Goal: Task Accomplishment & Management: Manage account settings

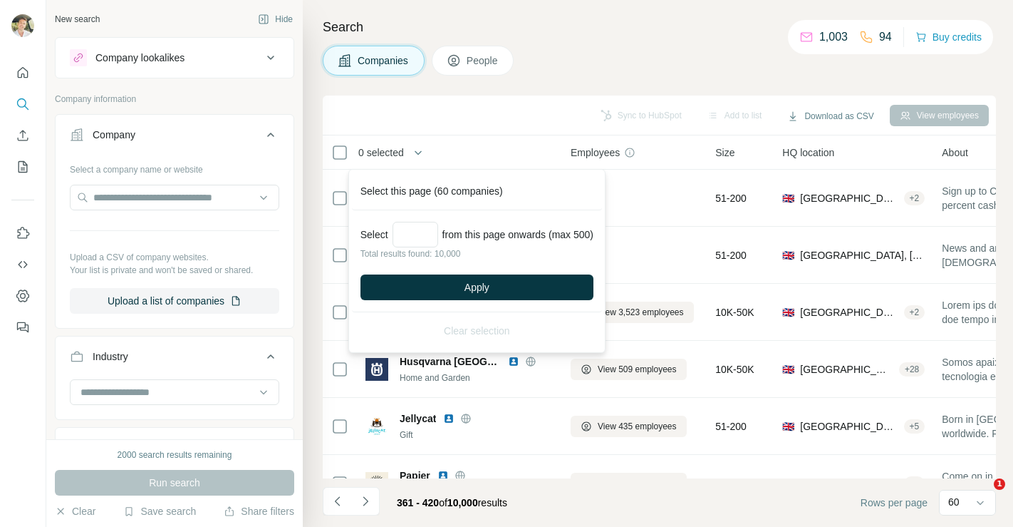
click at [562, 64] on div "Companies People" at bounding box center [659, 61] width 673 height 30
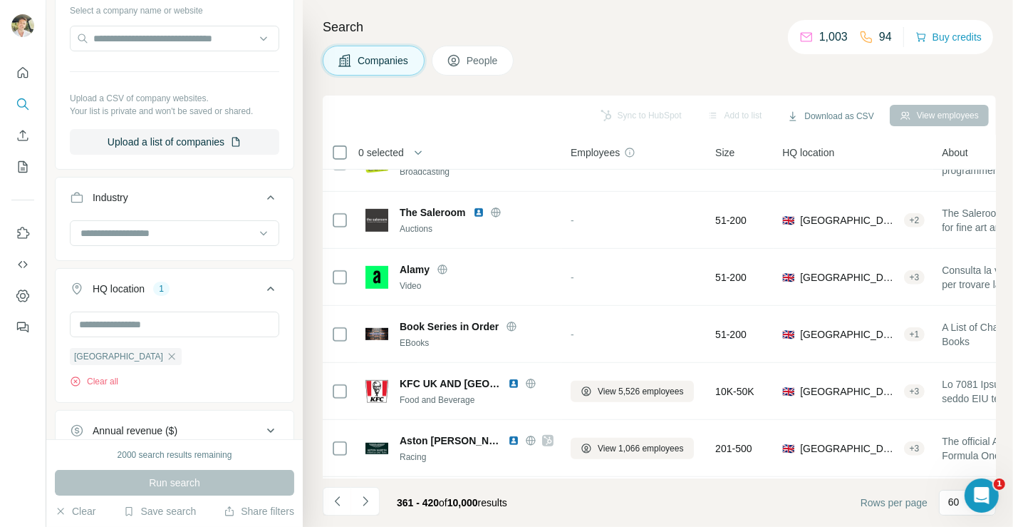
scroll to position [158, 0]
click at [166, 354] on icon "button" at bounding box center [171, 356] width 11 height 11
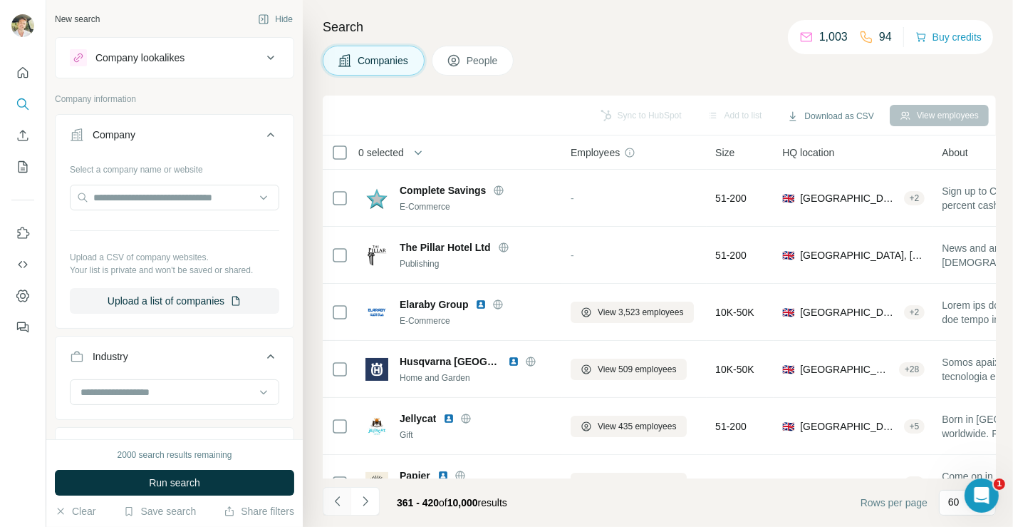
click at [336, 499] on icon "Navigate to previous page" at bounding box center [338, 501] width 14 height 14
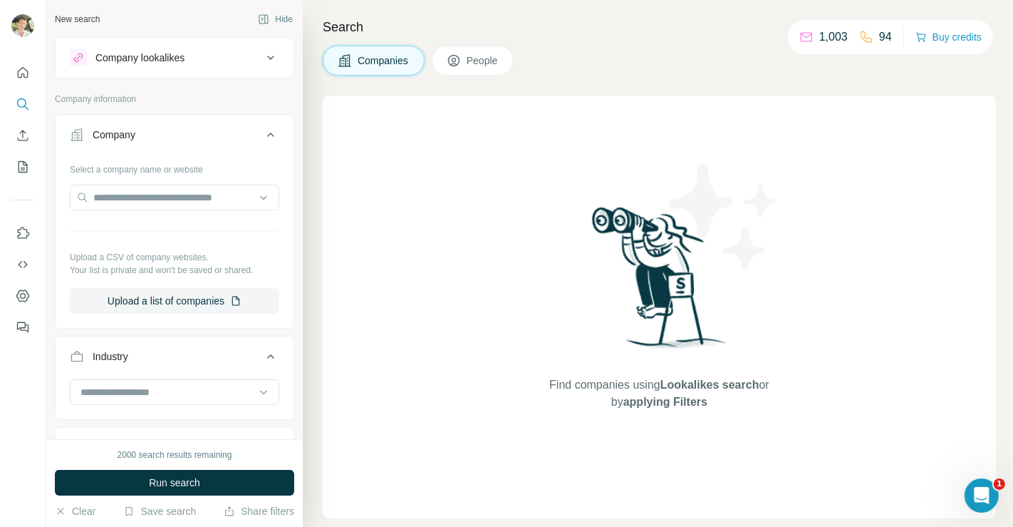
click at [336, 499] on div "Find companies using Lookalikes search or by applying Filters" at bounding box center [659, 306] width 673 height 422
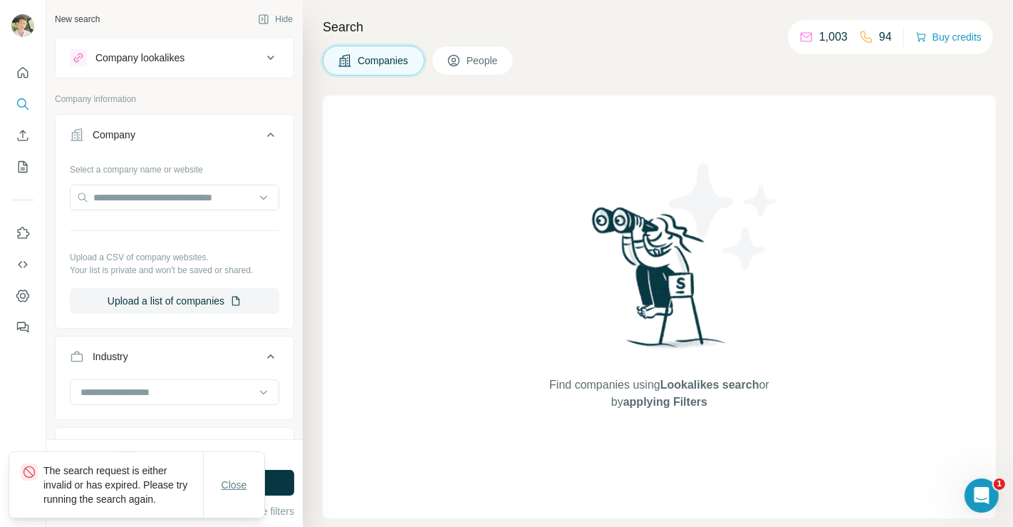
click at [250, 482] on button "Close" at bounding box center [235, 485] width 46 height 26
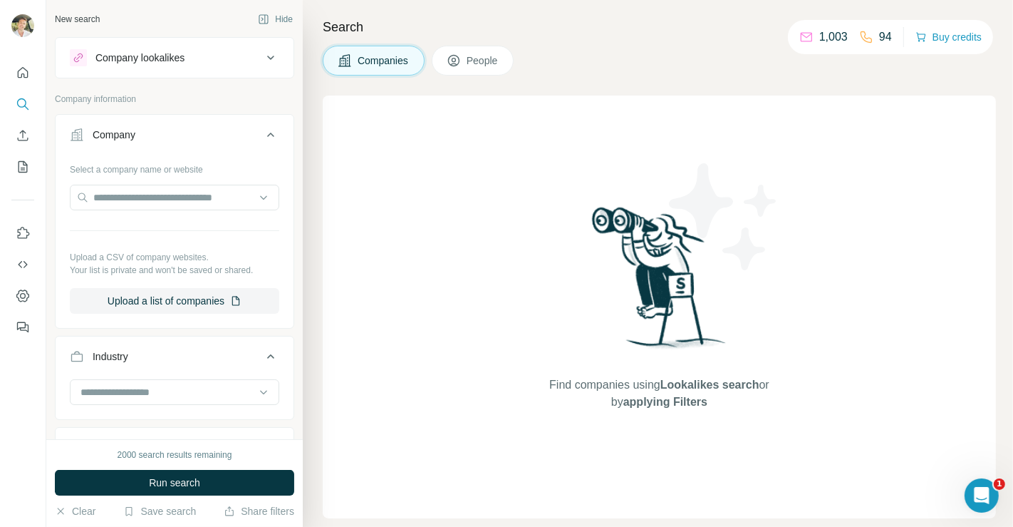
click at [250, 482] on button "Run search" at bounding box center [174, 483] width 239 height 26
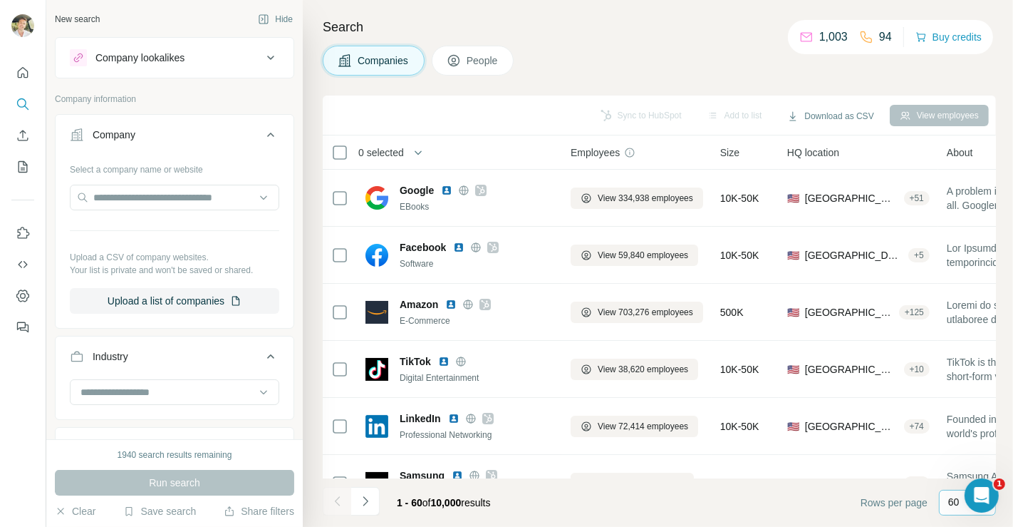
drag, startPoint x: 964, startPoint y: 492, endPoint x: 958, endPoint y: 497, distance: 8.1
click at [958, 497] on div "60" at bounding box center [966, 502] width 36 height 24
type input "***"
click at [861, 506] on span "Rows per page" at bounding box center [894, 502] width 67 height 14
click at [986, 489] on icon "Open Intercom Messenger" at bounding box center [980, 494] width 24 height 24
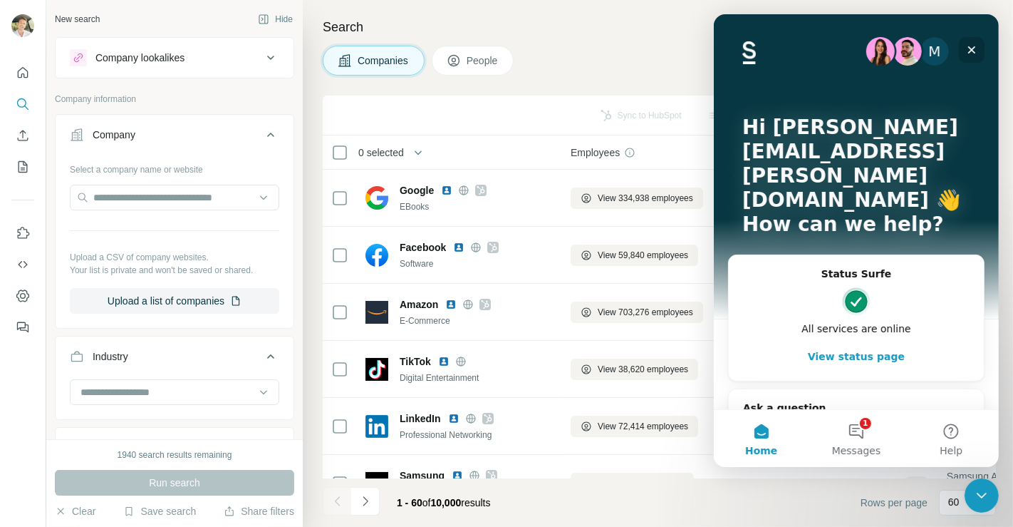
click at [975, 50] on icon "Close" at bounding box center [970, 49] width 11 height 11
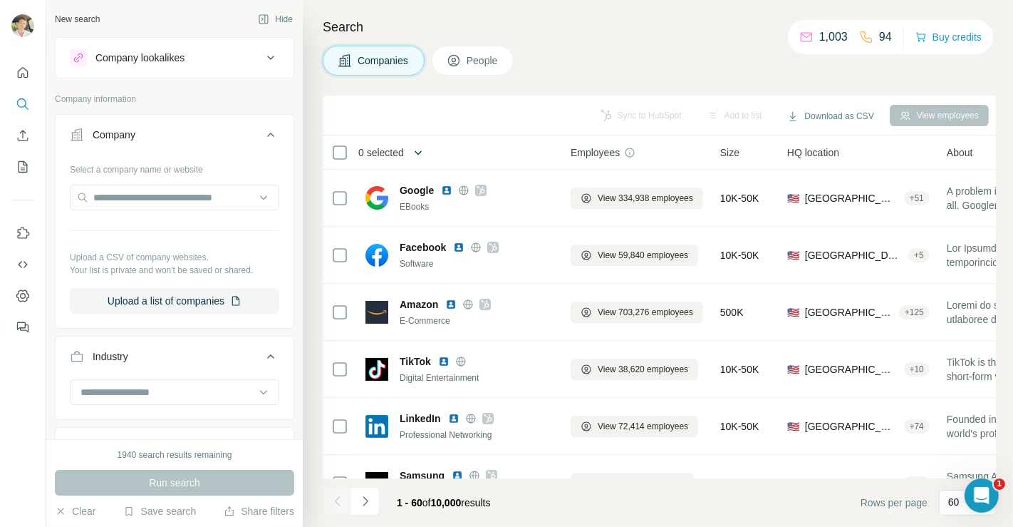
click at [419, 153] on icon "button" at bounding box center [418, 152] width 14 height 14
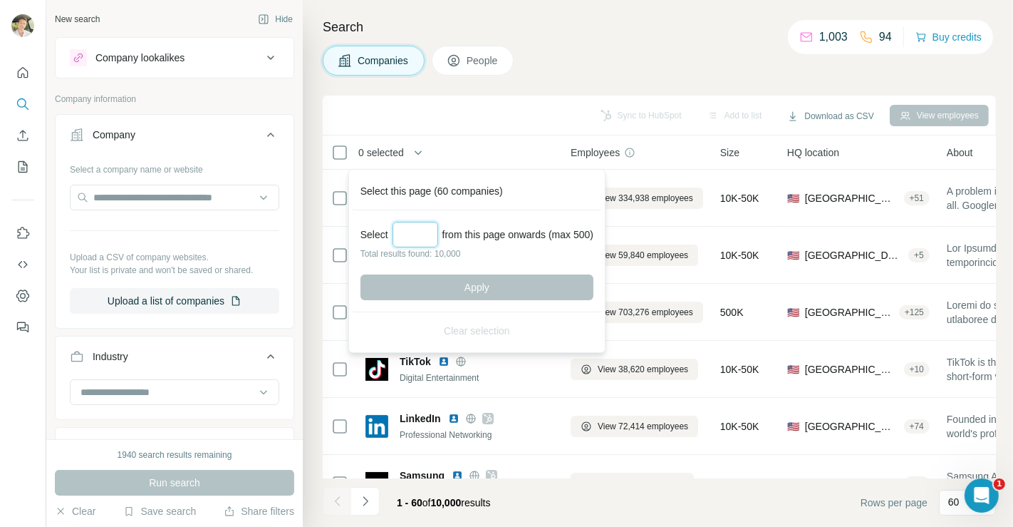
click at [413, 233] on input "Select a number (up to 500)" at bounding box center [416, 235] width 46 height 26
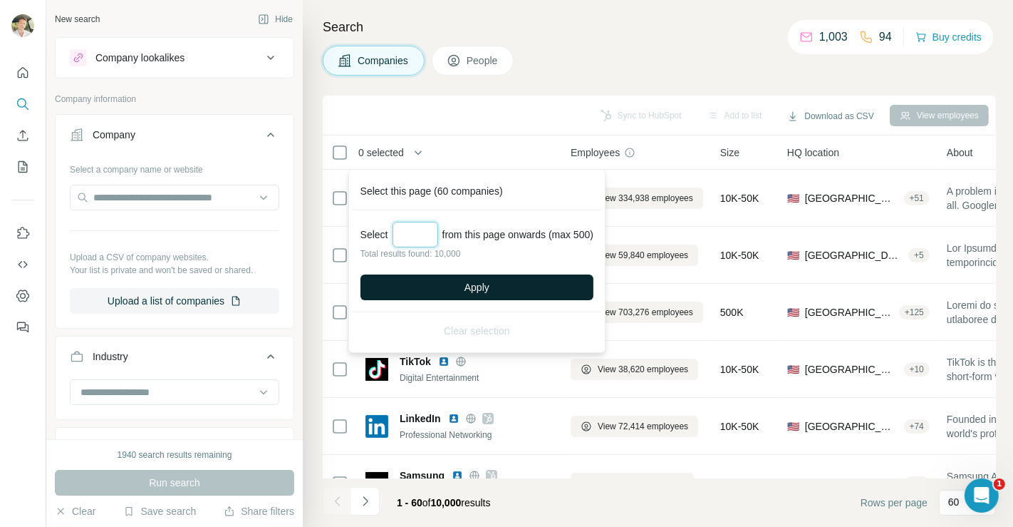
type input "***"
click at [464, 283] on button "Apply" at bounding box center [477, 287] width 233 height 26
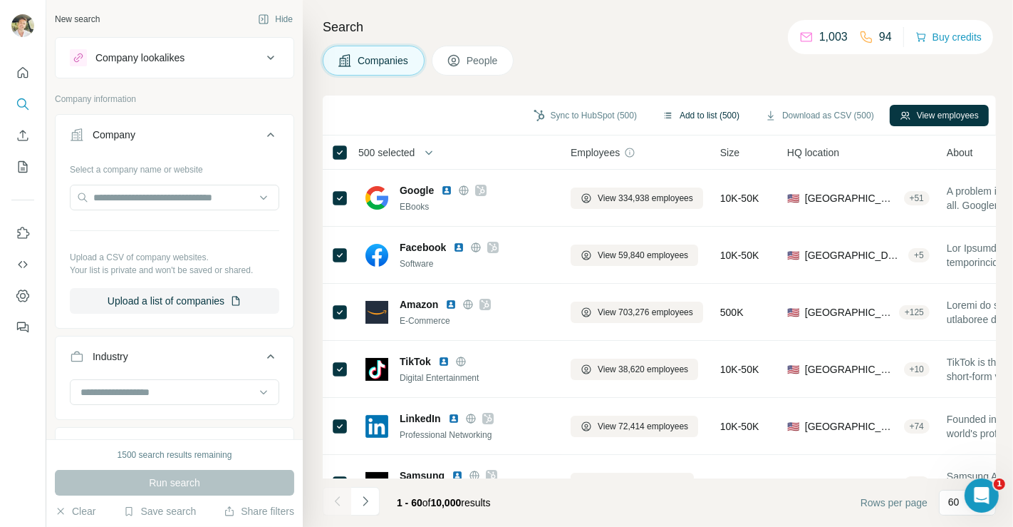
click at [697, 114] on button "Add to list (500)" at bounding box center [701, 115] width 97 height 21
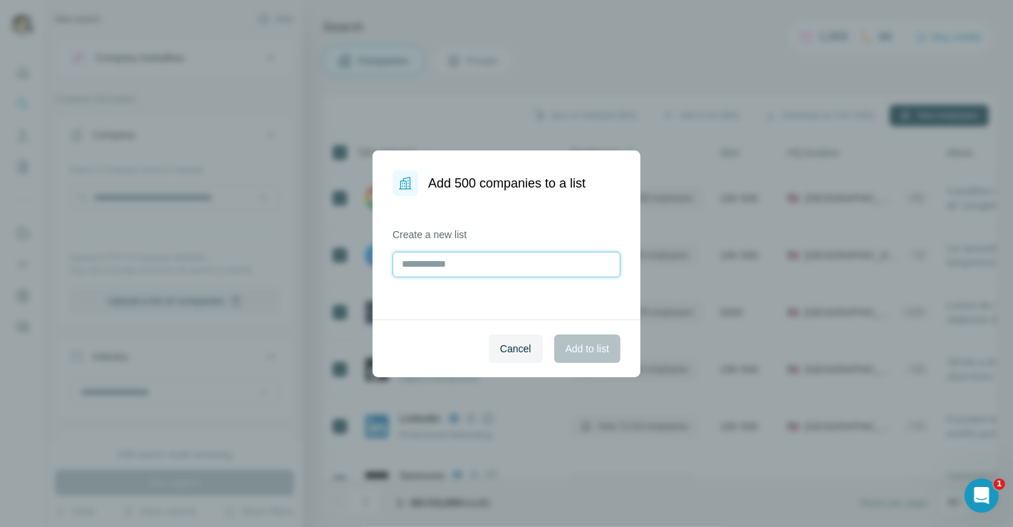
click at [446, 262] on input "text" at bounding box center [507, 264] width 228 height 26
type input "*********"
click at [596, 345] on span "Add to list" at bounding box center [587, 348] width 43 height 14
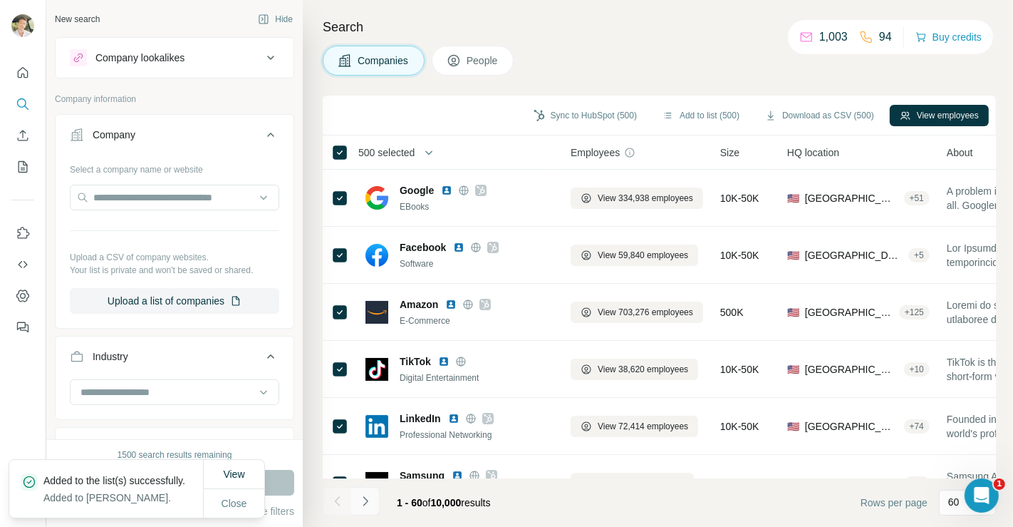
click at [368, 499] on icon "Navigate to next page" at bounding box center [365, 501] width 14 height 14
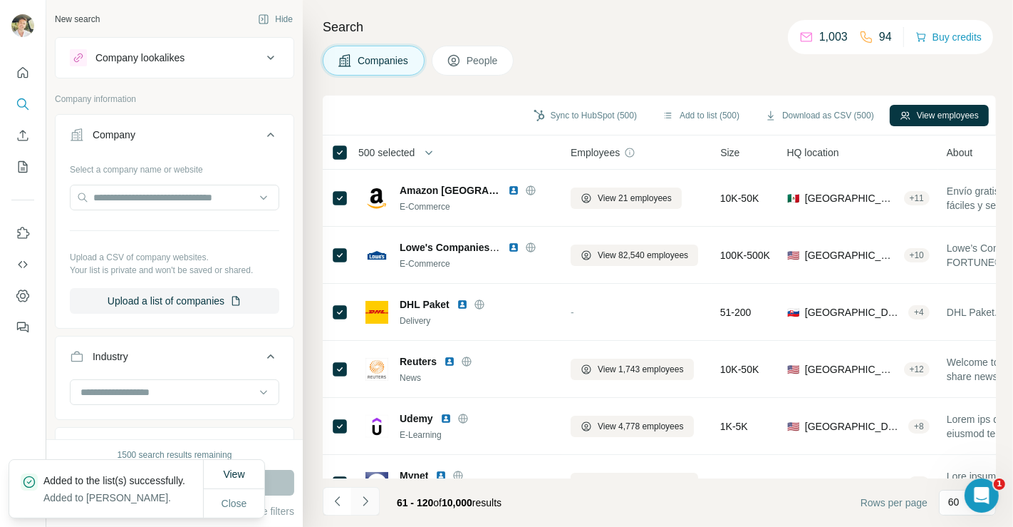
click at [368, 499] on icon "Navigate to next page" at bounding box center [365, 501] width 14 height 14
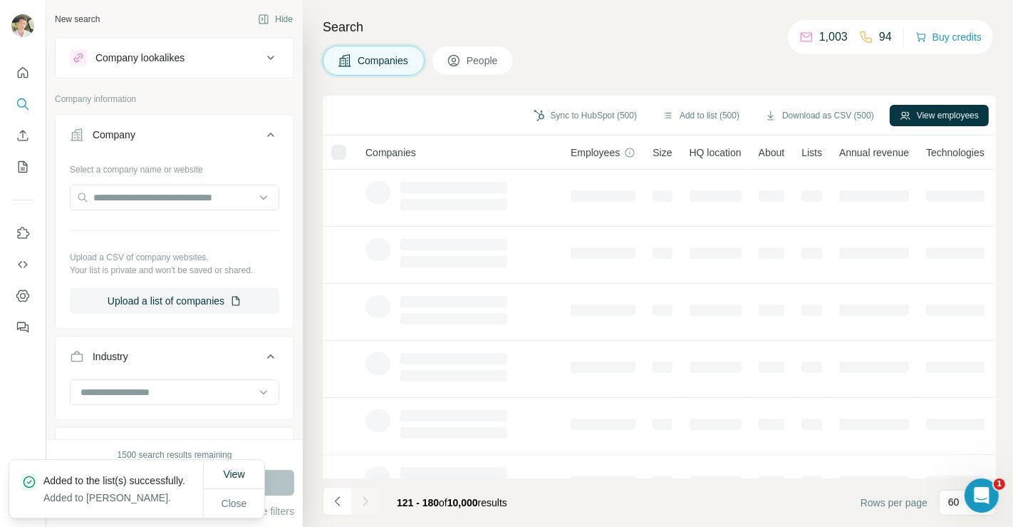
click at [368, 499] on div at bounding box center [365, 501] width 28 height 28
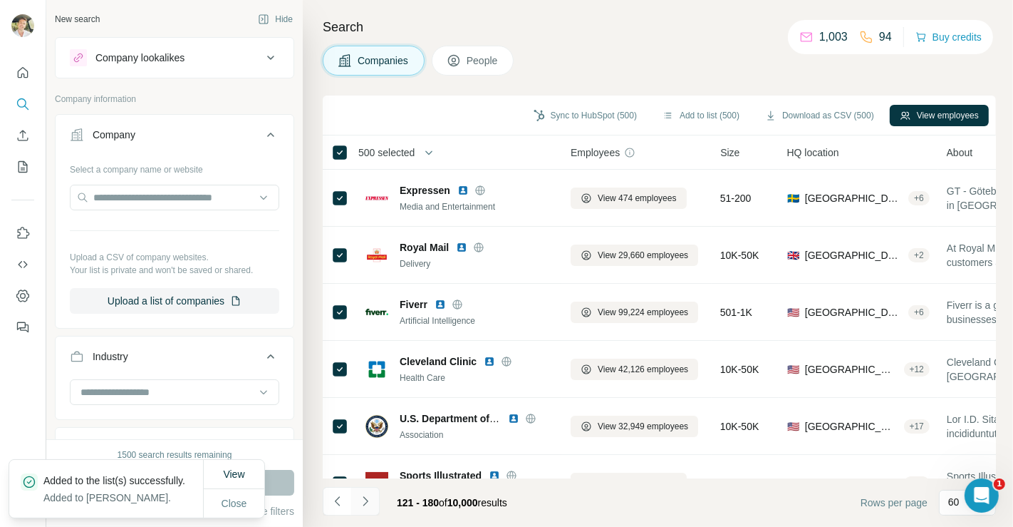
click at [368, 499] on icon "Navigate to next page" at bounding box center [365, 501] width 14 height 14
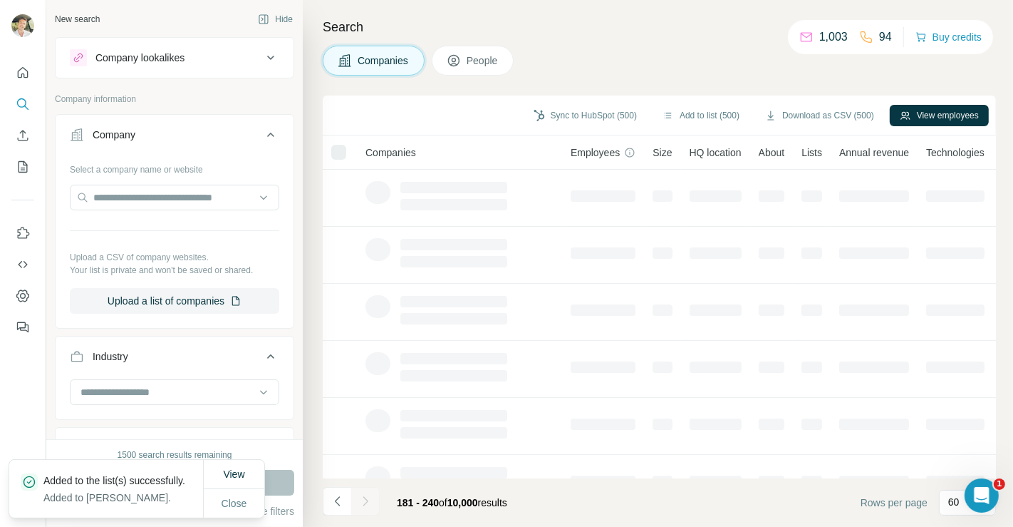
click at [368, 499] on icon "Navigate to next page" at bounding box center [365, 501] width 14 height 14
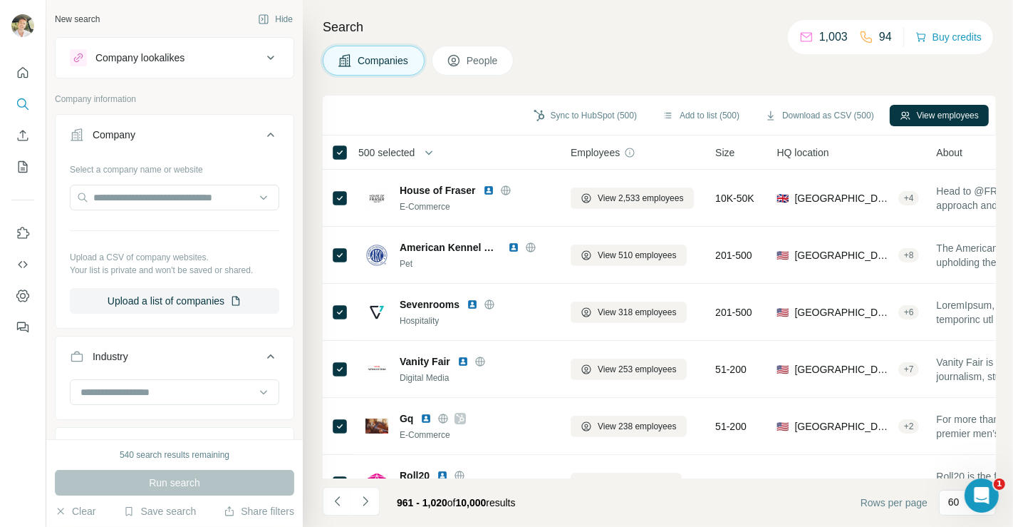
scroll to position [983, 0]
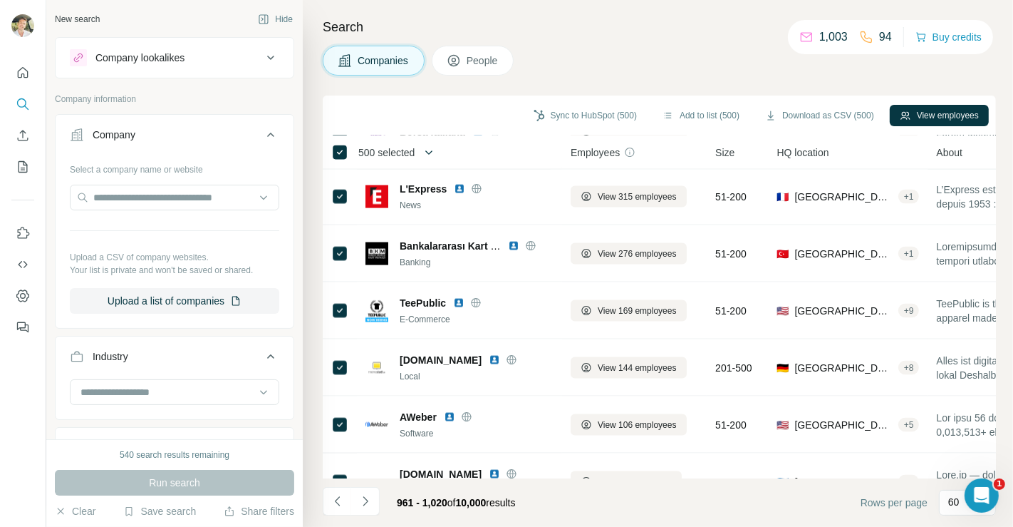
click at [429, 152] on icon "button" at bounding box center [429, 152] width 14 height 14
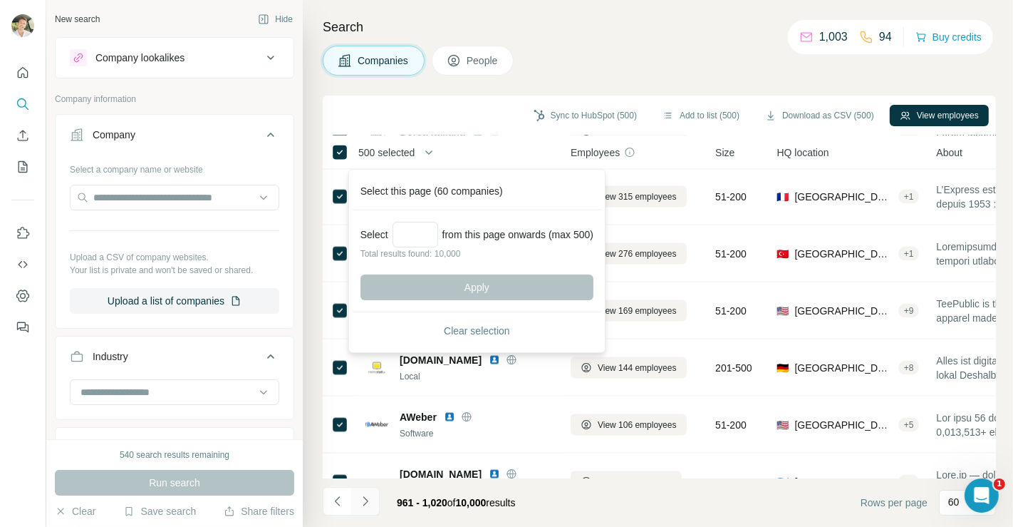
click at [364, 499] on icon "Navigate to next page" at bounding box center [365, 501] width 14 height 14
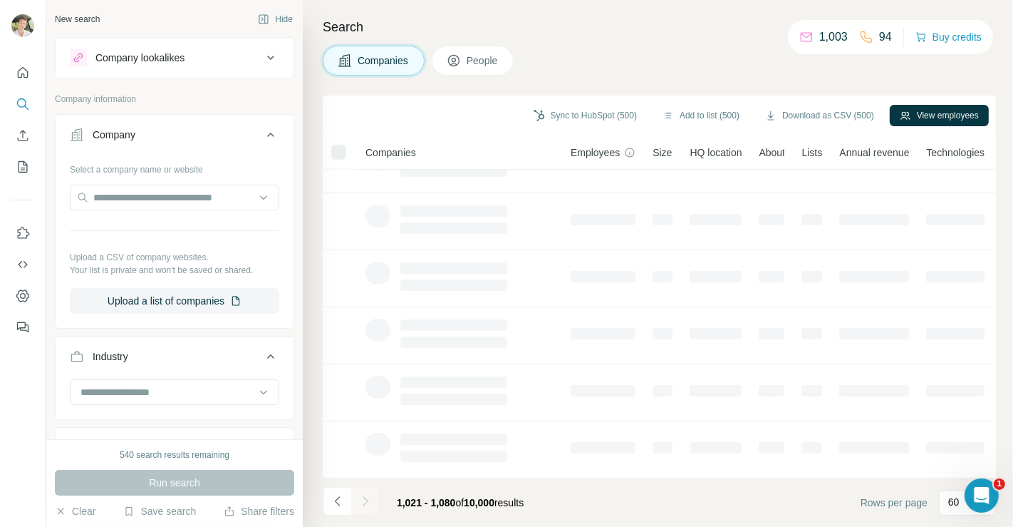
scroll to position [269, 0]
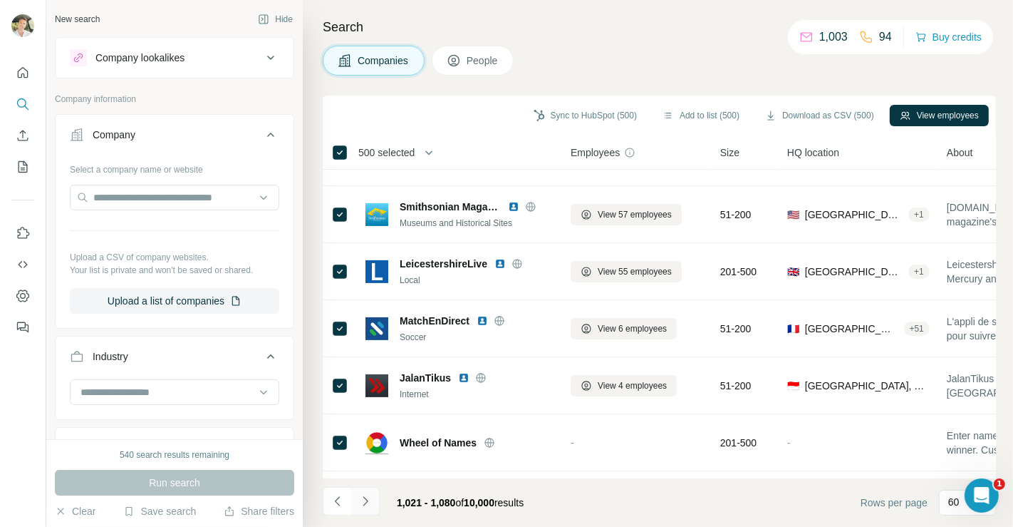
click at [364, 499] on icon "Navigate to next page" at bounding box center [365, 501] width 14 height 14
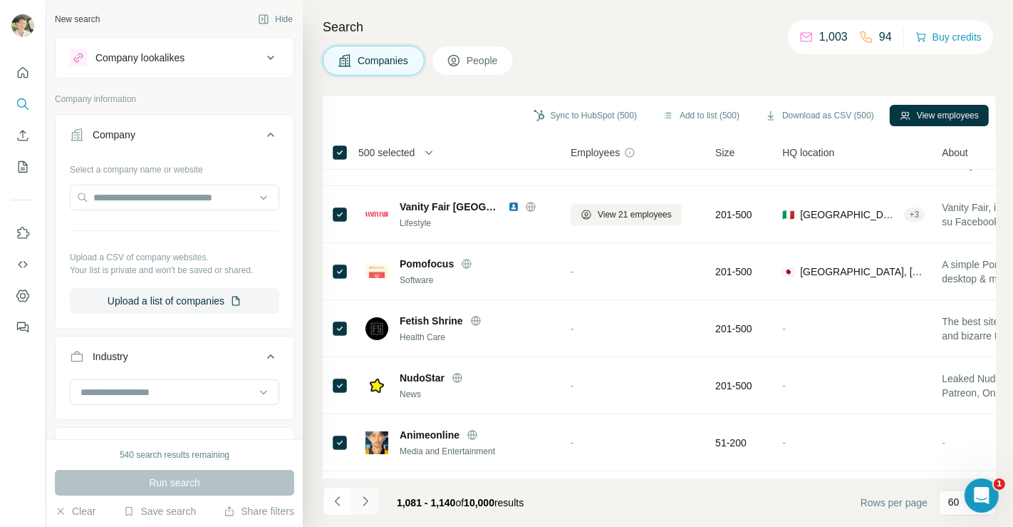
click at [364, 499] on icon "Navigate to next page" at bounding box center [365, 501] width 14 height 14
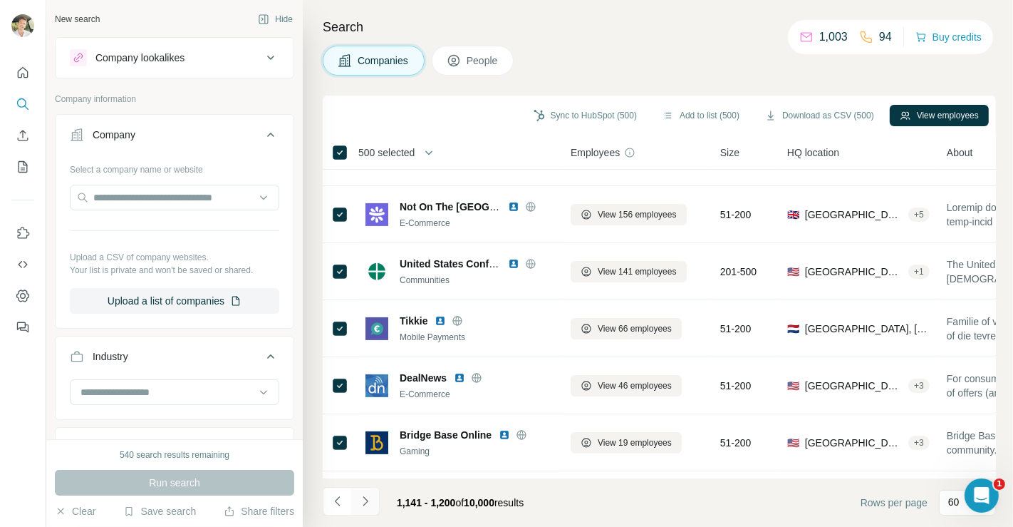
scroll to position [1882, 0]
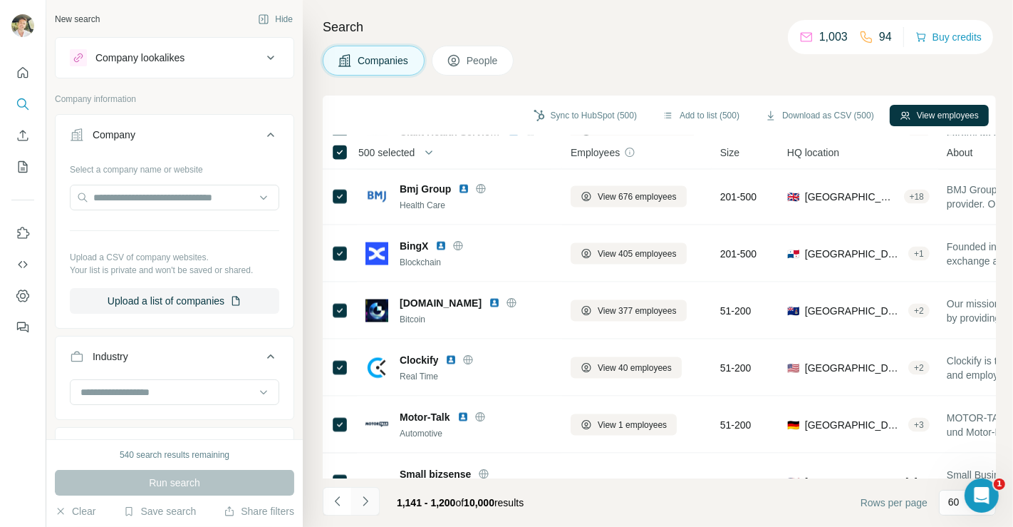
click at [364, 499] on icon "Navigate to next page" at bounding box center [365, 501] width 14 height 14
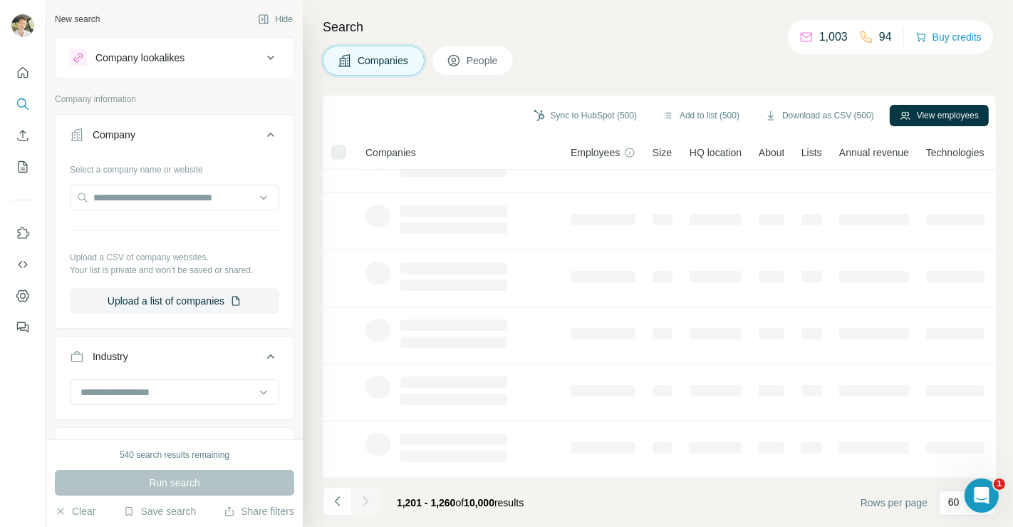
scroll to position [269, 0]
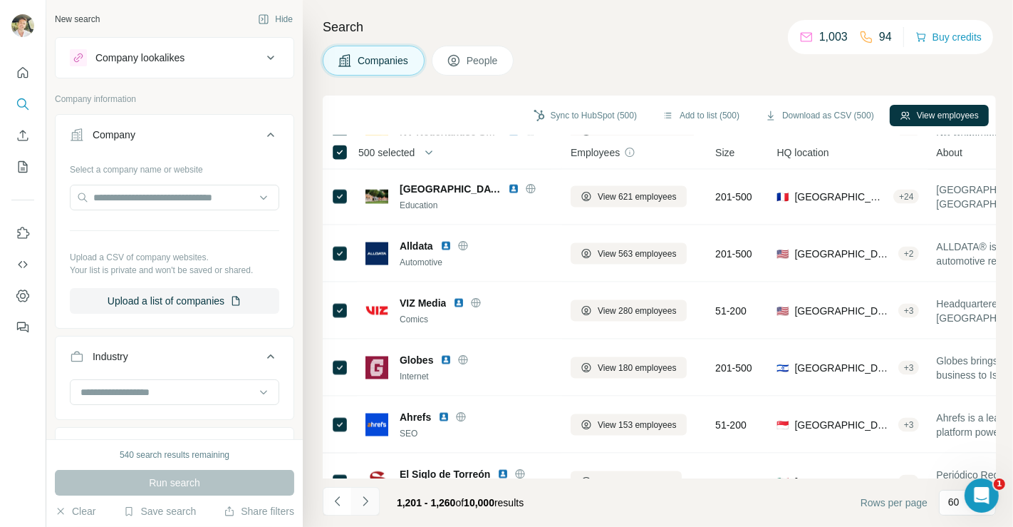
click at [364, 499] on icon "Navigate to next page" at bounding box center [365, 501] width 14 height 14
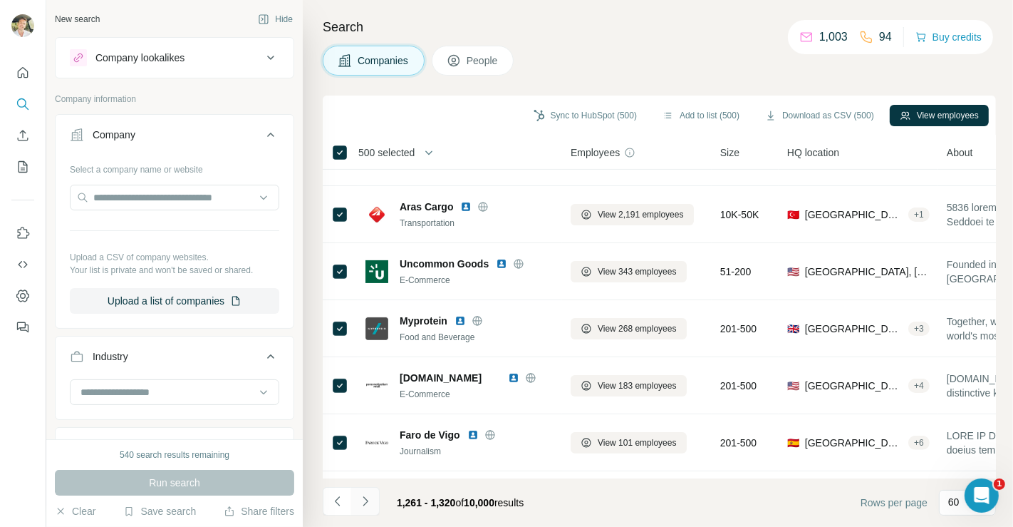
scroll to position [1882, 0]
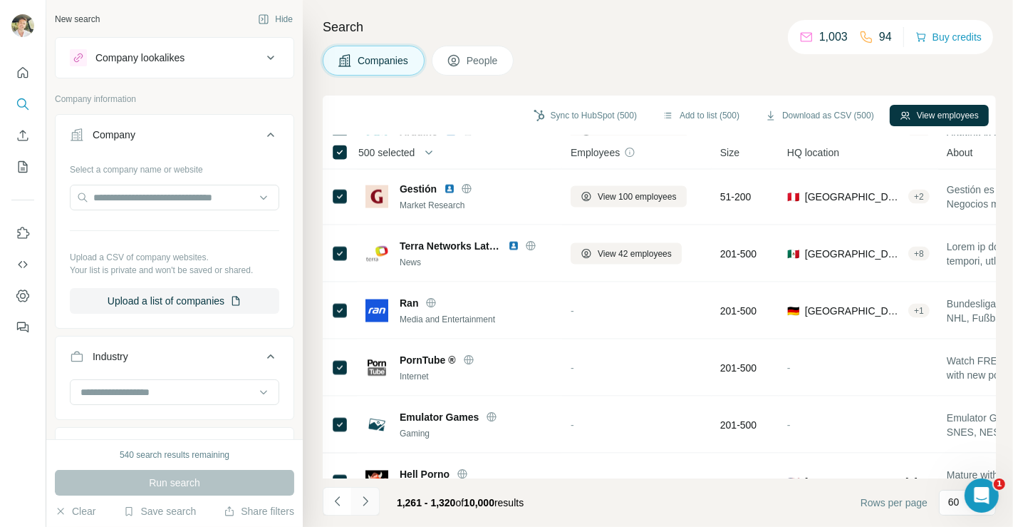
click at [364, 499] on icon "Navigate to next page" at bounding box center [365, 501] width 14 height 14
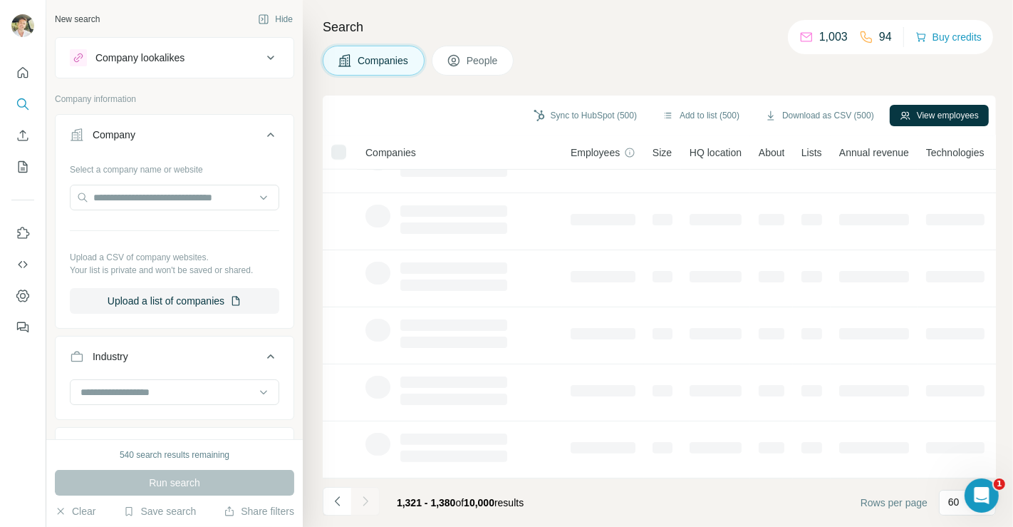
scroll to position [269, 0]
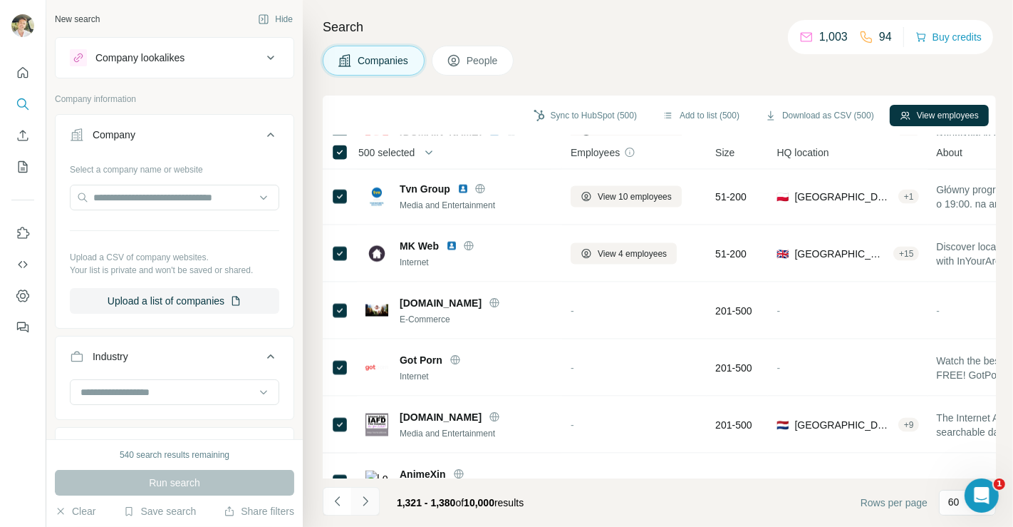
click at [364, 499] on icon "Navigate to next page" at bounding box center [365, 501] width 14 height 14
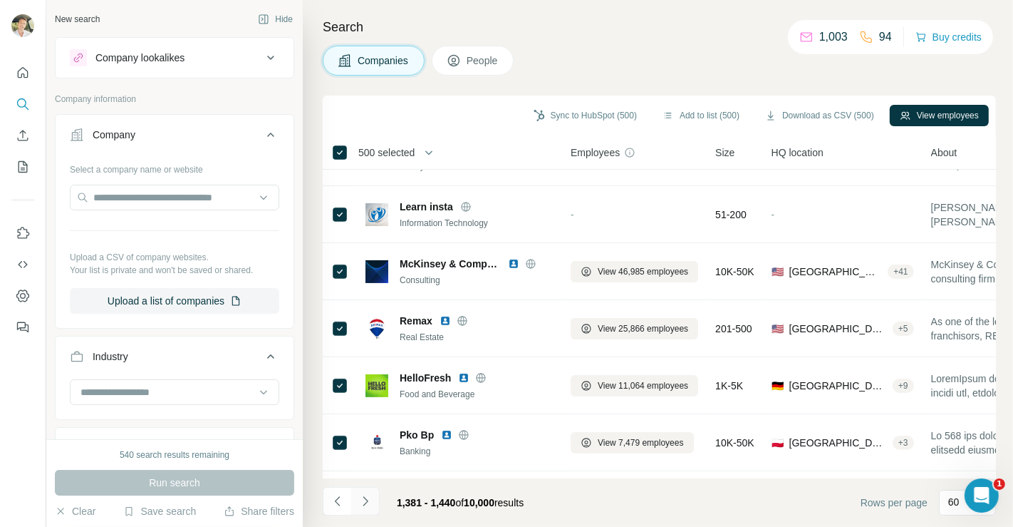
click at [364, 499] on icon "Navigate to next page" at bounding box center [365, 501] width 14 height 14
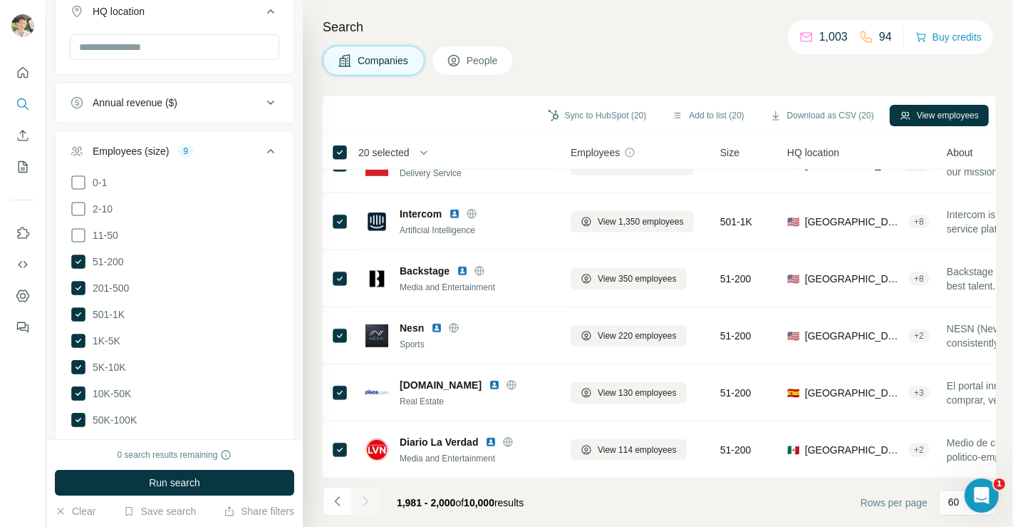
scroll to position [683, 0]
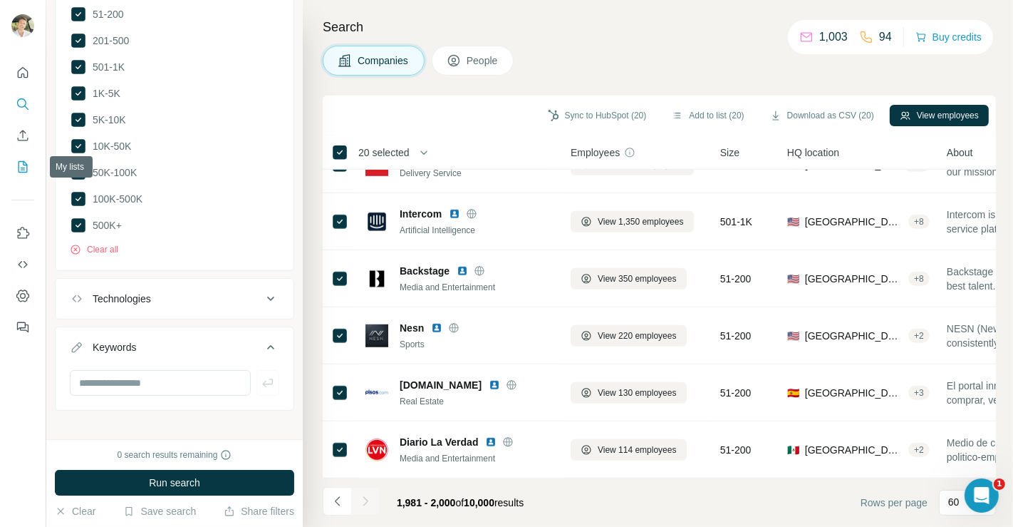
click at [22, 164] on icon "My lists" at bounding box center [23, 167] width 14 height 14
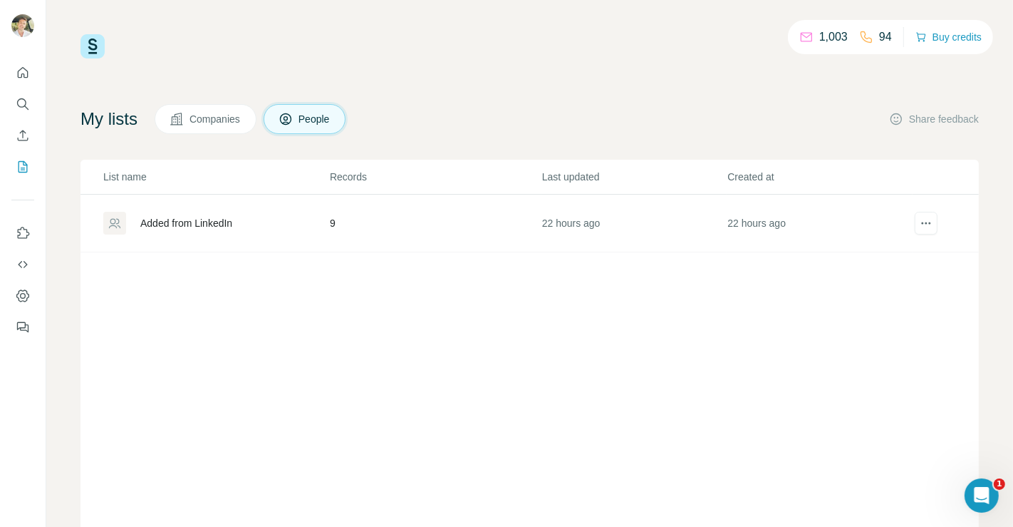
click at [215, 121] on span "Companies" at bounding box center [216, 119] width 52 height 14
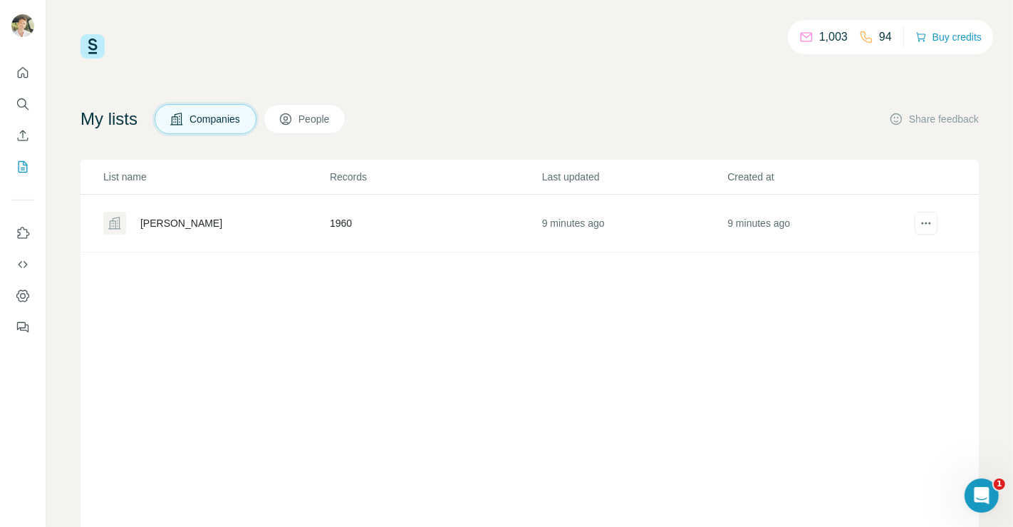
click at [163, 224] on div "[PERSON_NAME]" at bounding box center [181, 223] width 82 height 14
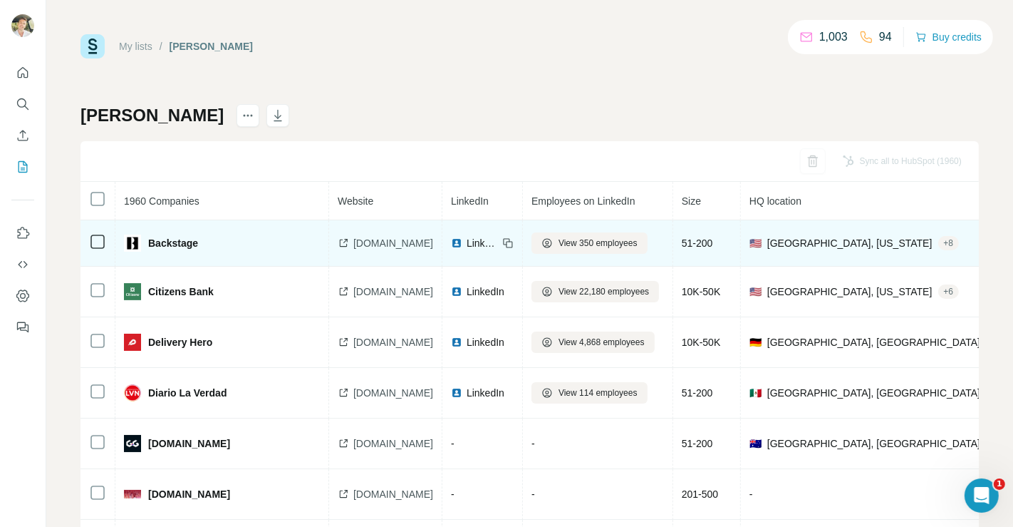
click at [498, 242] on span "LinkedIn" at bounding box center [482, 243] width 31 height 14
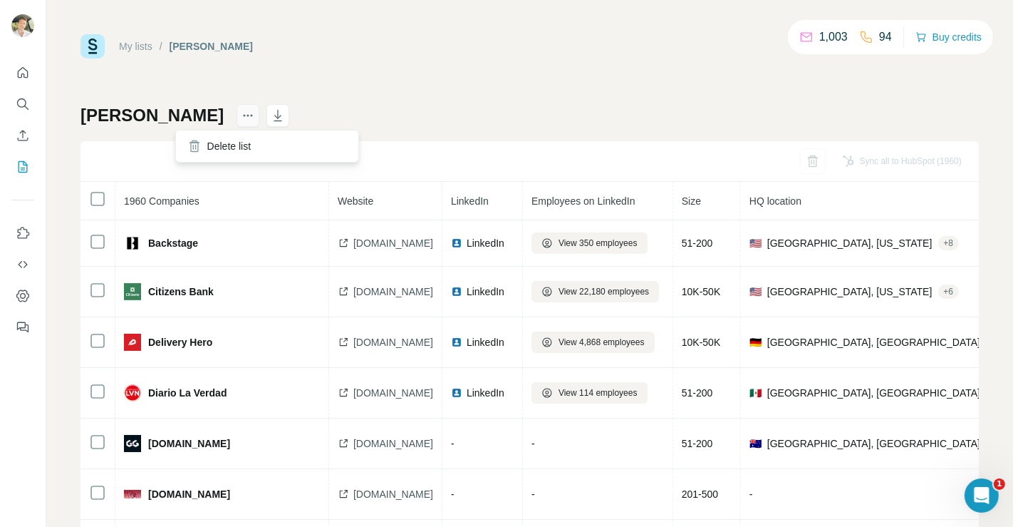
click at [237, 113] on button "actions" at bounding box center [248, 115] width 23 height 23
click at [219, 140] on div "Delete list" at bounding box center [267, 146] width 177 height 26
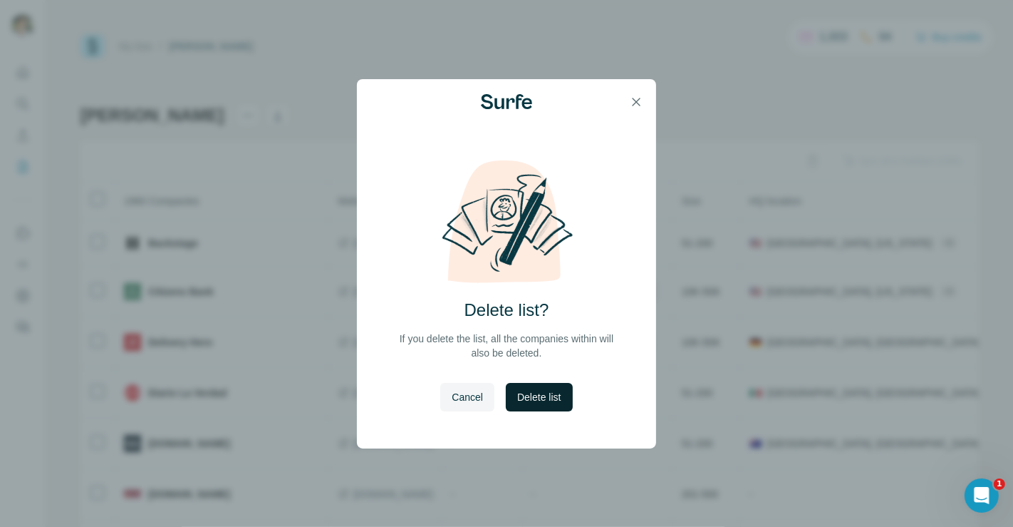
click at [527, 402] on span "Delete list" at bounding box center [538, 397] width 43 height 14
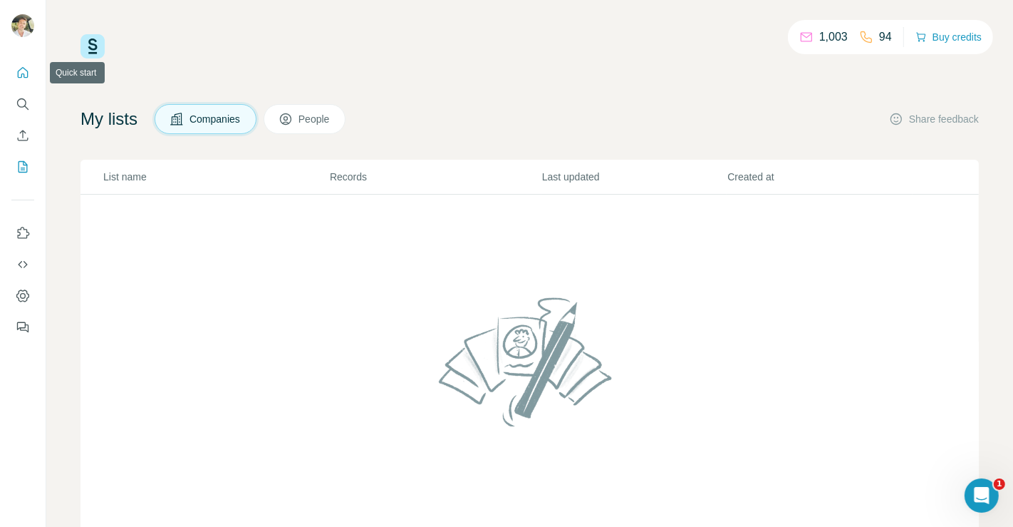
click at [18, 66] on icon "Quick start" at bounding box center [23, 73] width 14 height 14
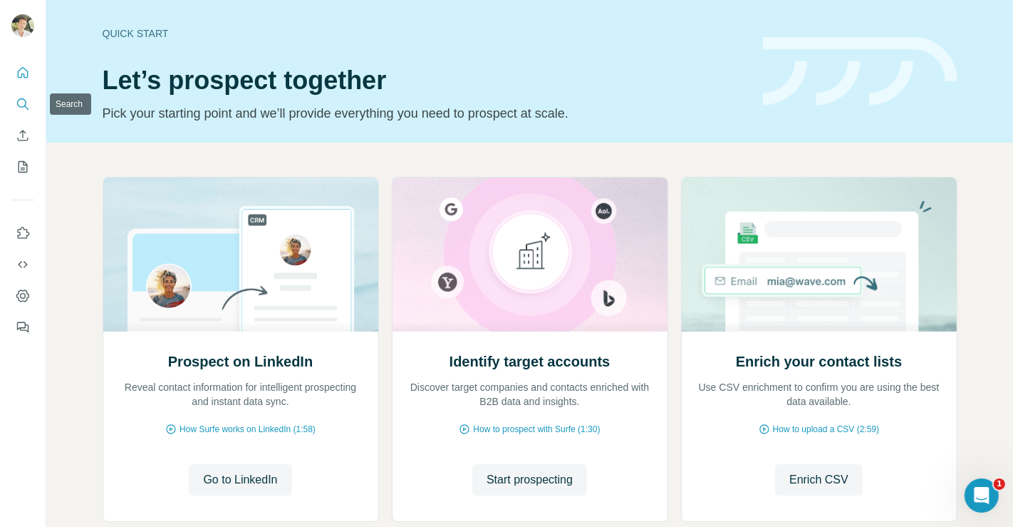
click at [25, 93] on button "Search" at bounding box center [22, 104] width 23 height 26
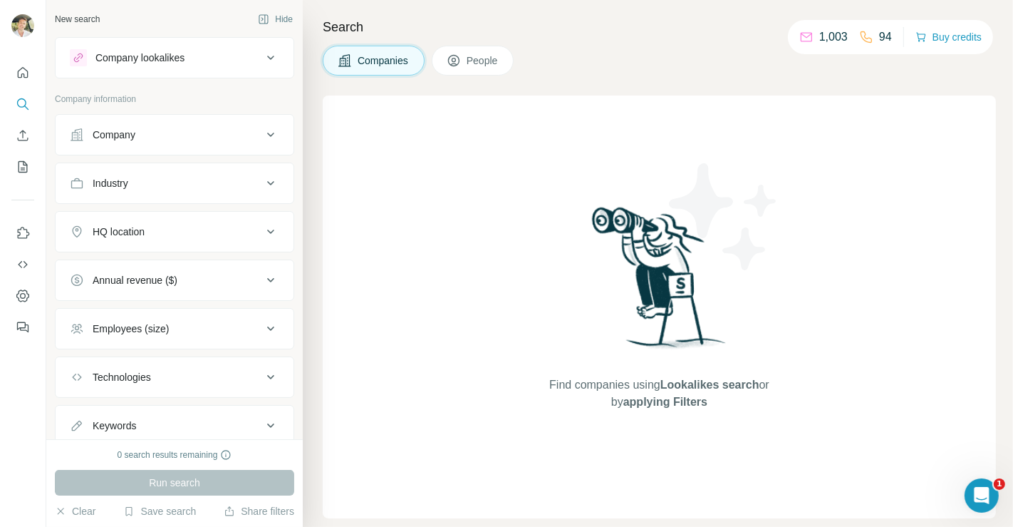
click at [130, 141] on button "Company" at bounding box center [175, 135] width 238 height 34
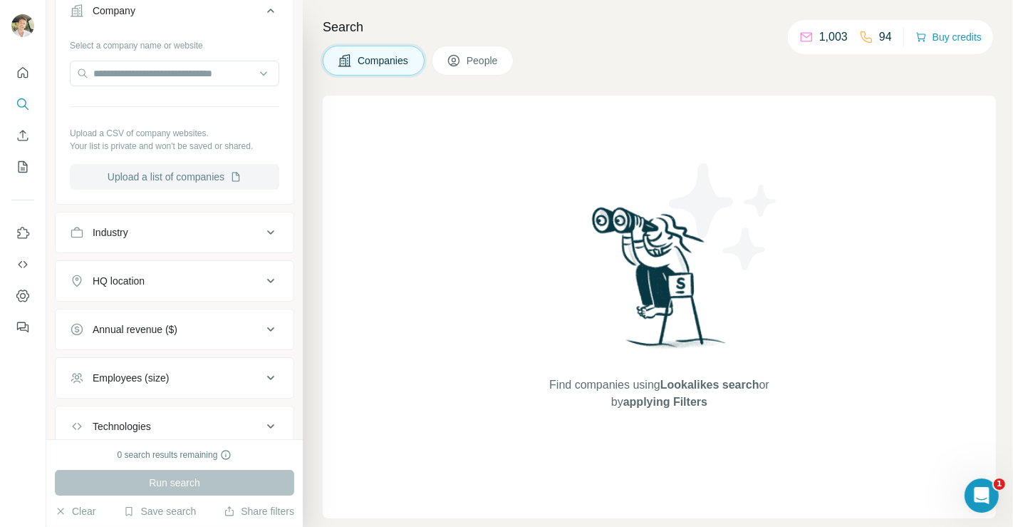
scroll to position [142, 0]
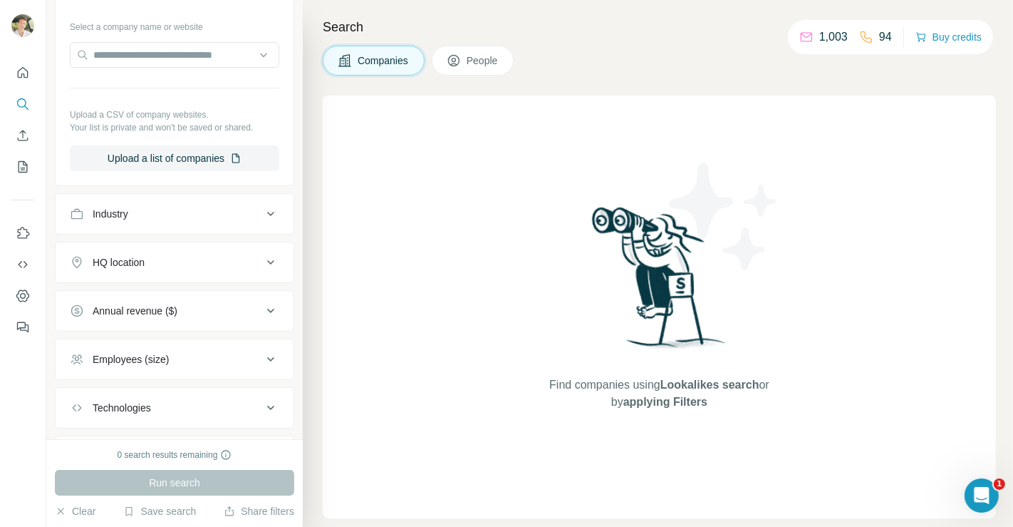
click at [128, 266] on div "HQ location" at bounding box center [119, 262] width 52 height 14
click at [128, 311] on div at bounding box center [174, 299] width 209 height 28
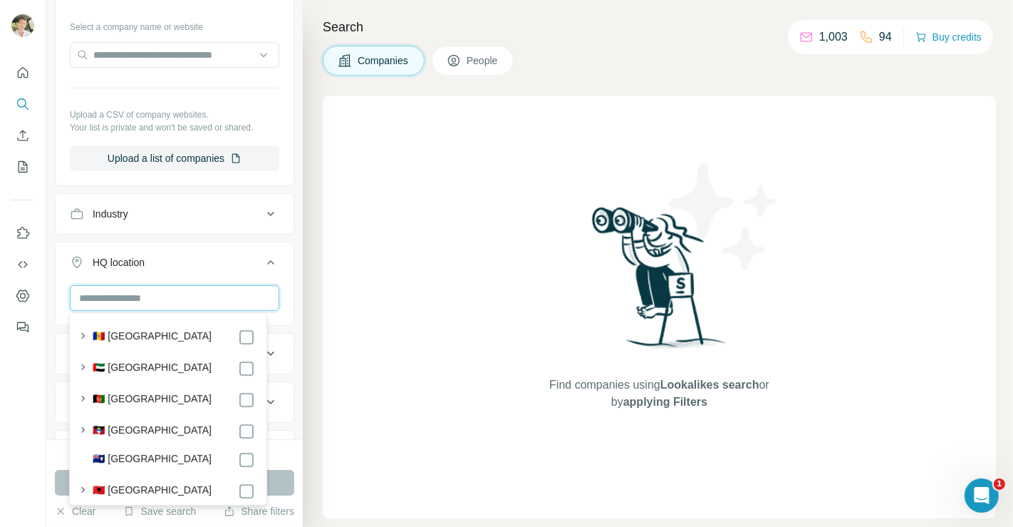
click at [116, 296] on input "text" at bounding box center [174, 298] width 209 height 26
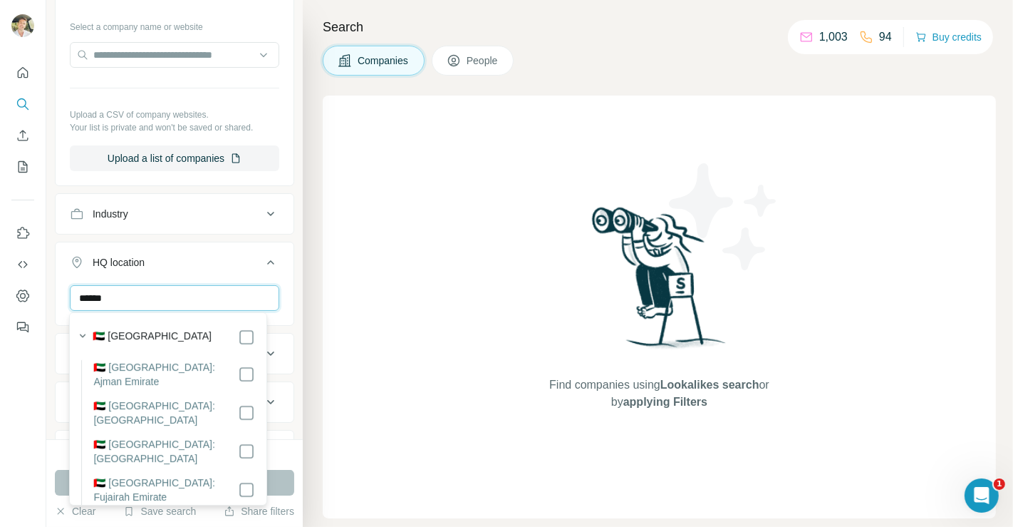
type input "******"
click at [15, 383] on div at bounding box center [23, 263] width 46 height 527
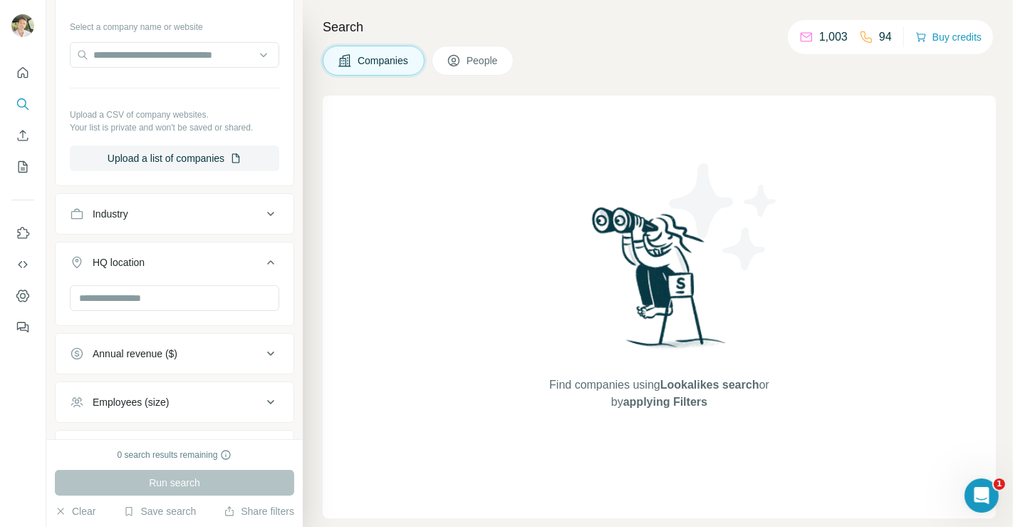
click at [137, 403] on div "Employees (size)" at bounding box center [131, 402] width 76 height 14
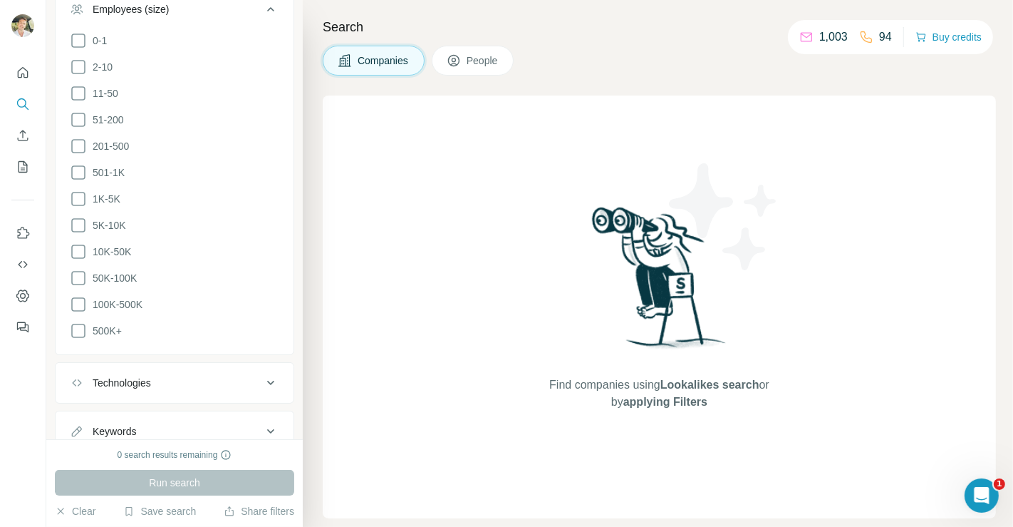
scroll to position [576, 0]
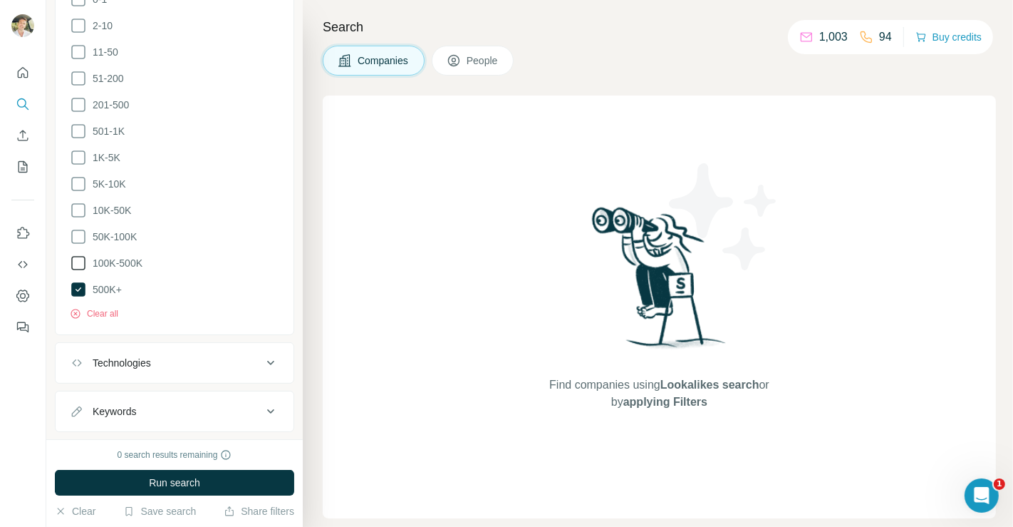
click at [72, 254] on icon at bounding box center [78, 262] width 17 height 17
click at [76, 228] on icon at bounding box center [78, 236] width 17 height 17
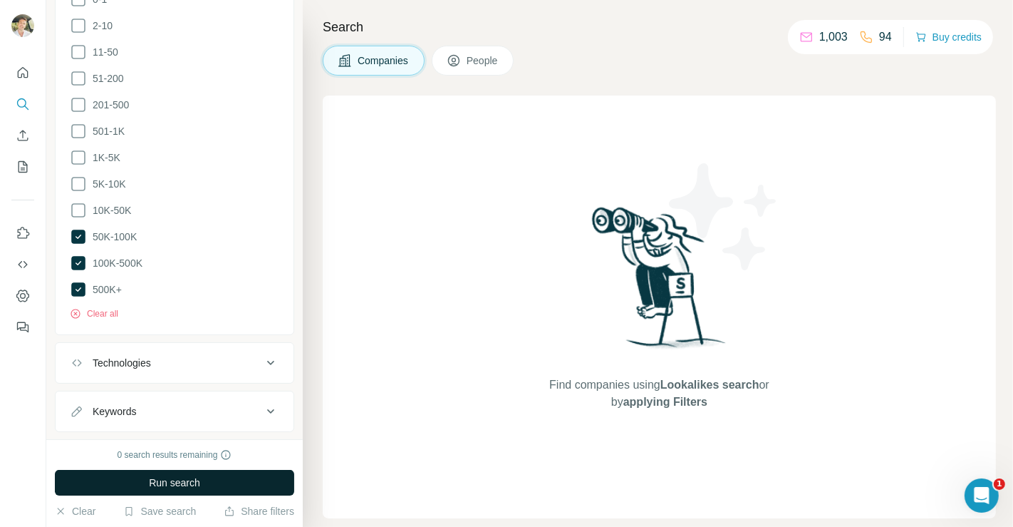
click at [166, 490] on button "Run search" at bounding box center [174, 483] width 239 height 26
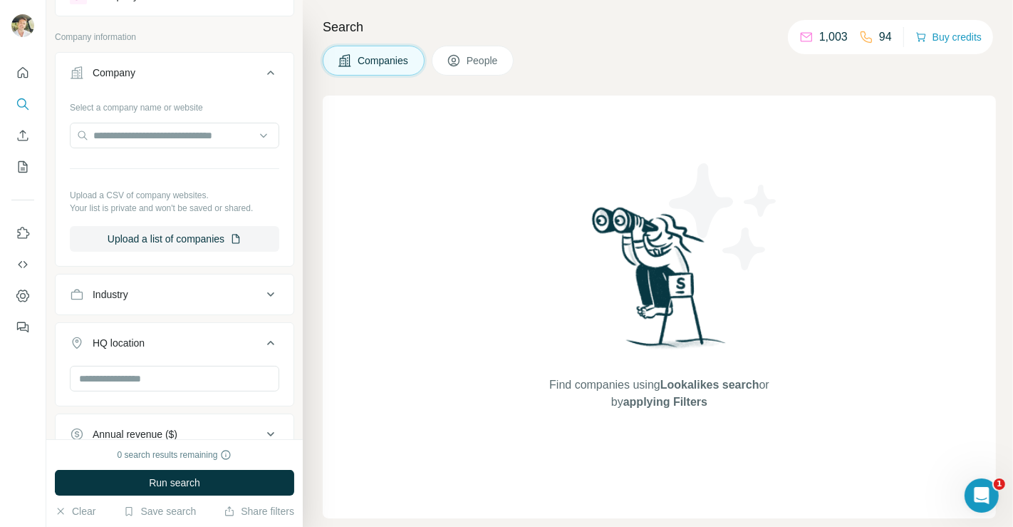
scroll to position [0, 0]
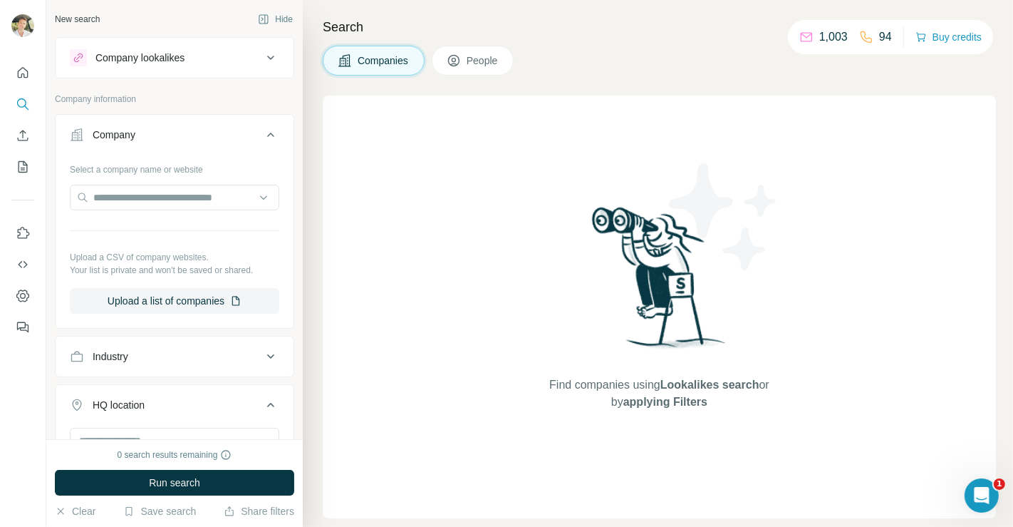
click at [801, 41] on icon at bounding box center [806, 37] width 11 height 9
click at [879, 38] on p "94" at bounding box center [885, 36] width 13 height 17
click at [695, 46] on div "Companies People" at bounding box center [659, 61] width 673 height 30
click at [21, 166] on icon "My lists" at bounding box center [23, 167] width 14 height 14
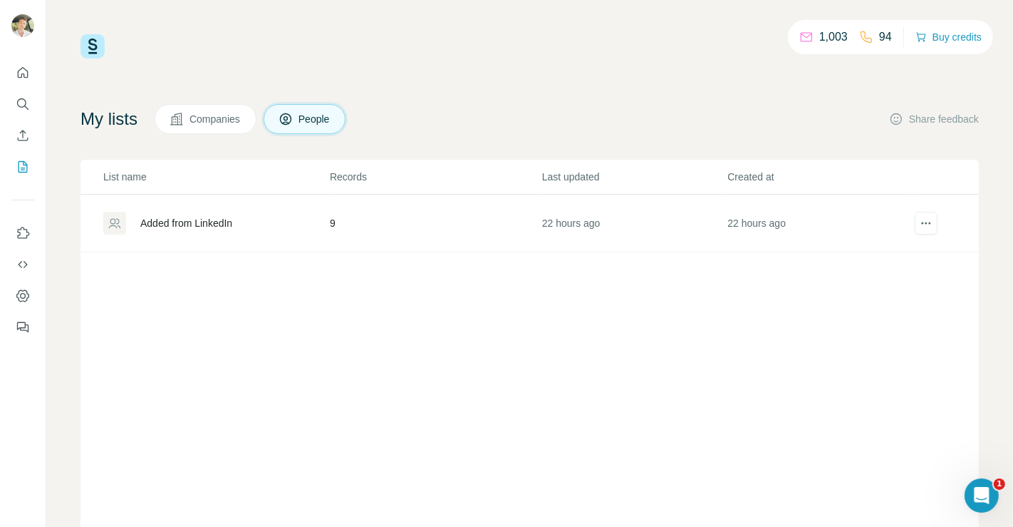
click at [530, 61] on div "1,003 94 Buy credits My lists Companies People Share feedback List name Records…" at bounding box center [530, 289] width 898 height 510
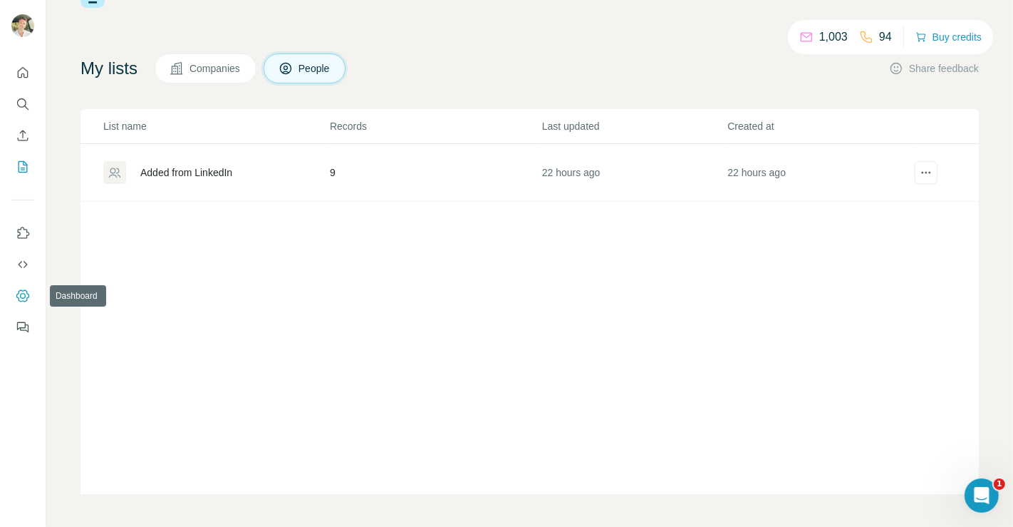
click at [22, 296] on icon "Dashboard" at bounding box center [23, 296] width 14 height 14
click at [330, 172] on td "9" at bounding box center [435, 173] width 212 height 58
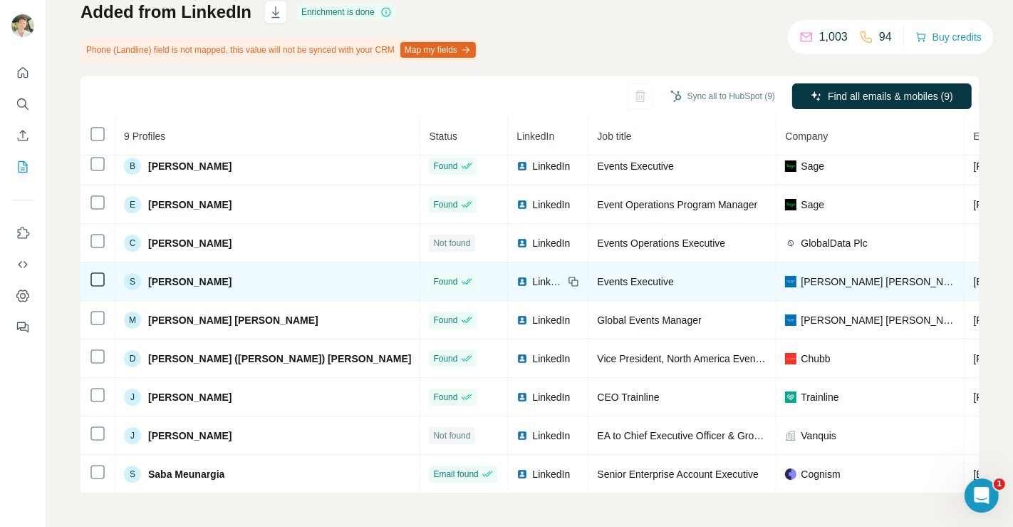
scroll to position [103, 0]
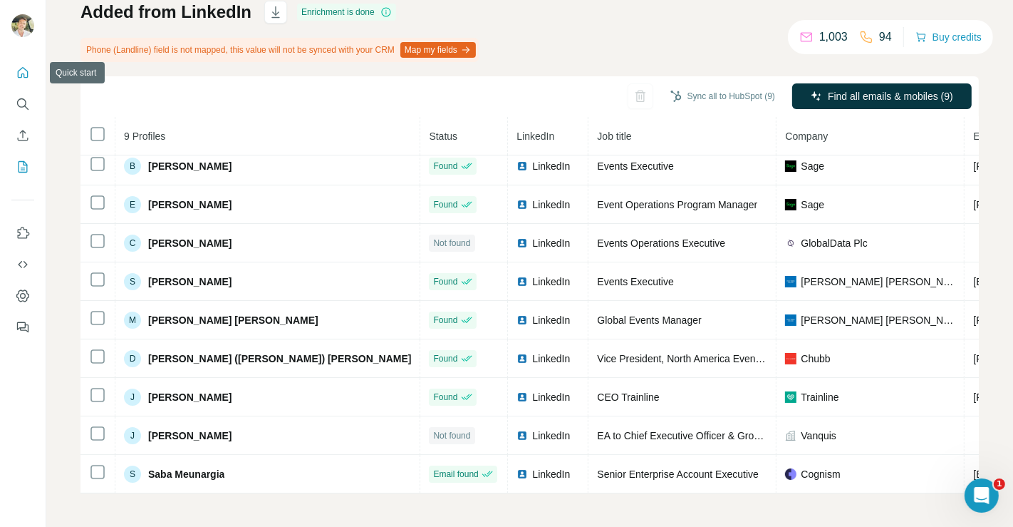
click at [21, 71] on icon "Quick start" at bounding box center [23, 73] width 14 height 14
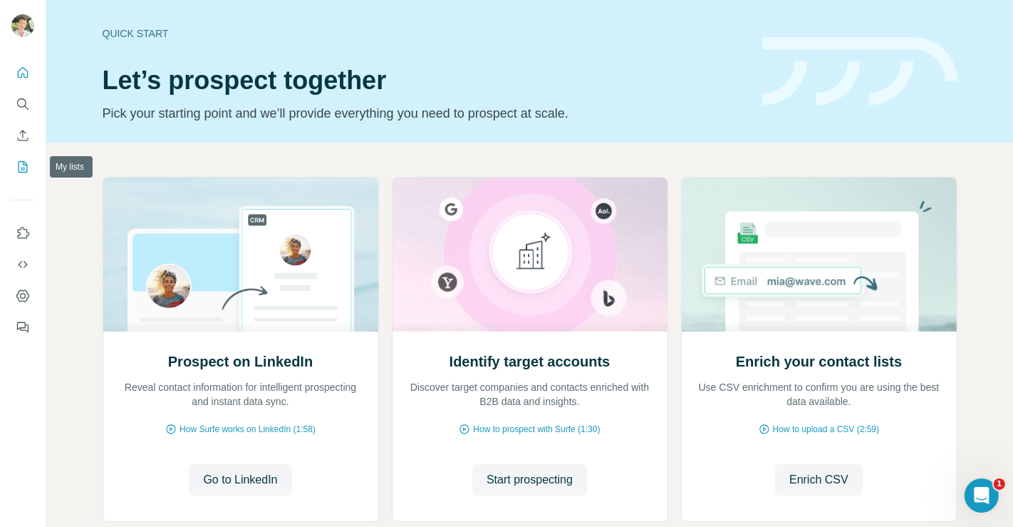
click at [17, 167] on icon "My lists" at bounding box center [23, 167] width 14 height 14
